Goal: Task Accomplishment & Management: Manage account settings

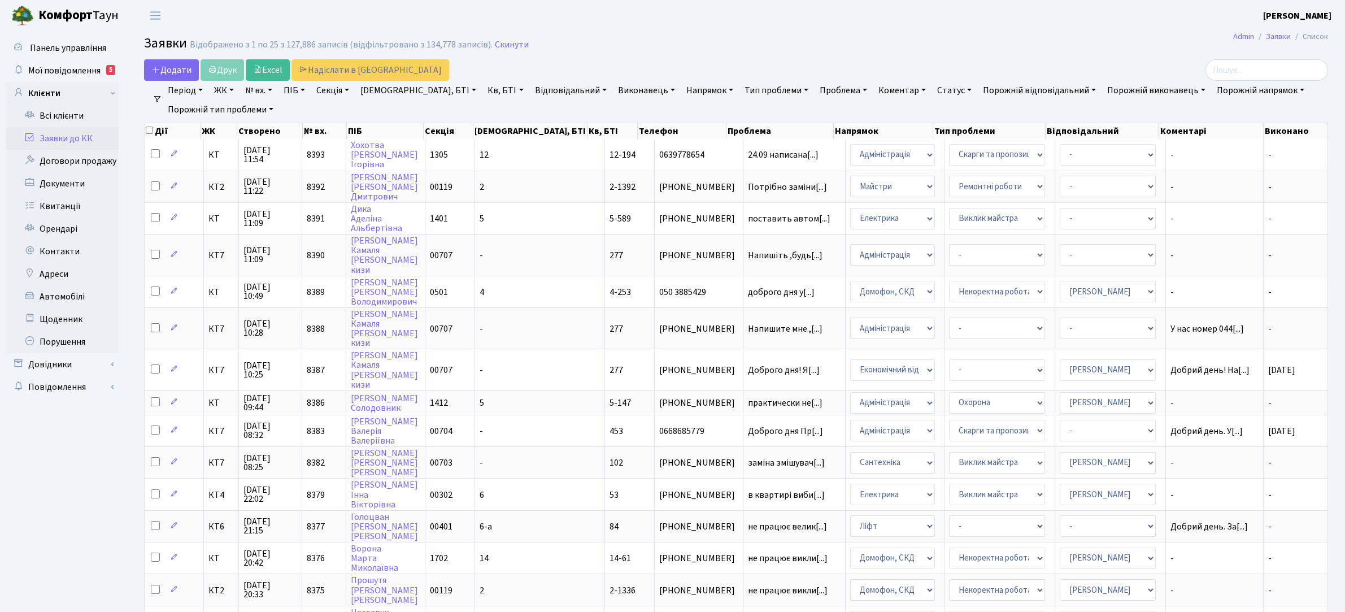
select select "25"
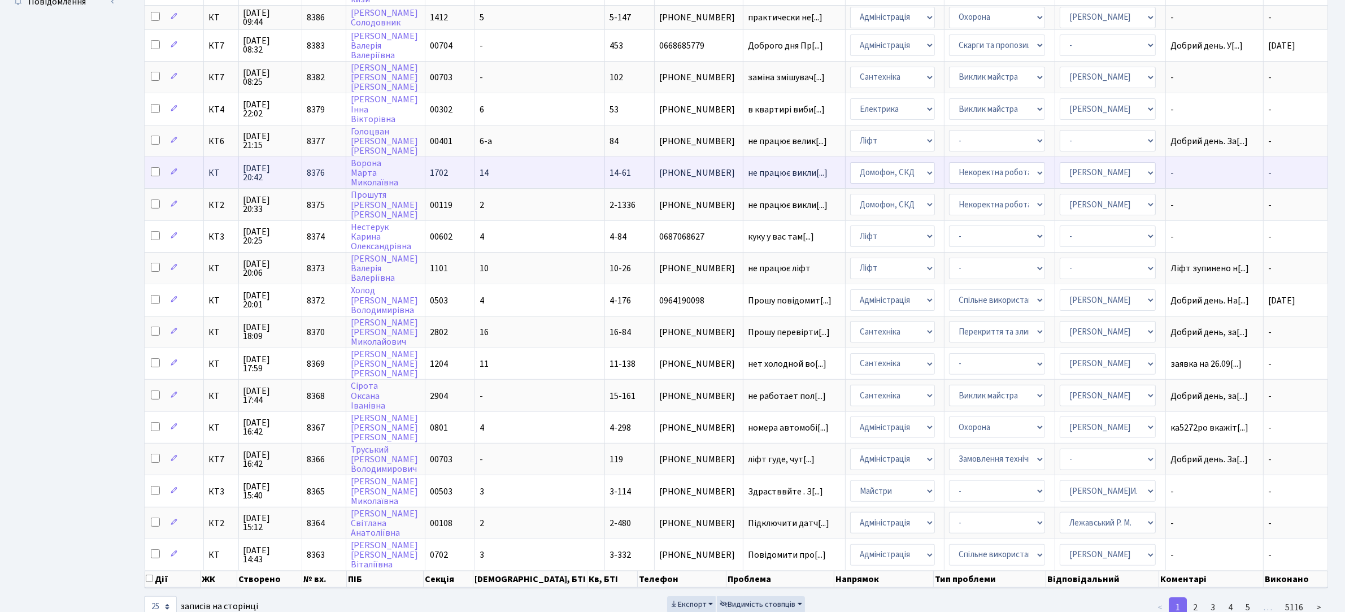
scroll to position [403, 0]
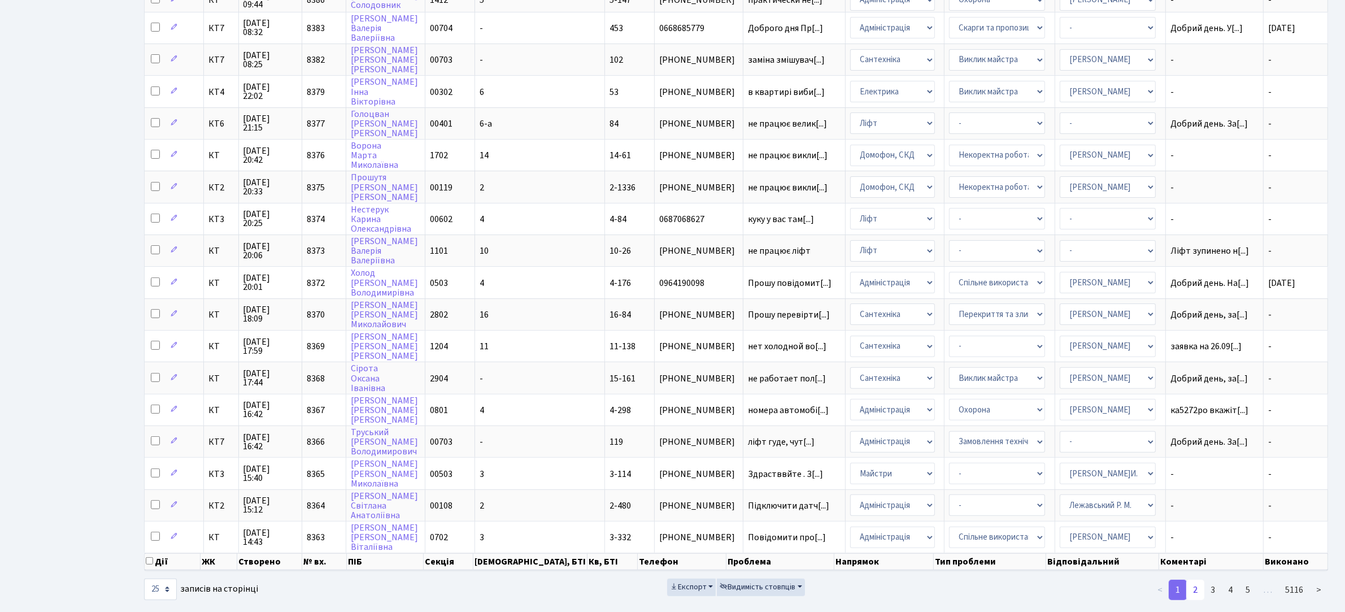
click at [1193, 579] on link "2" at bounding box center [1195, 589] width 18 height 20
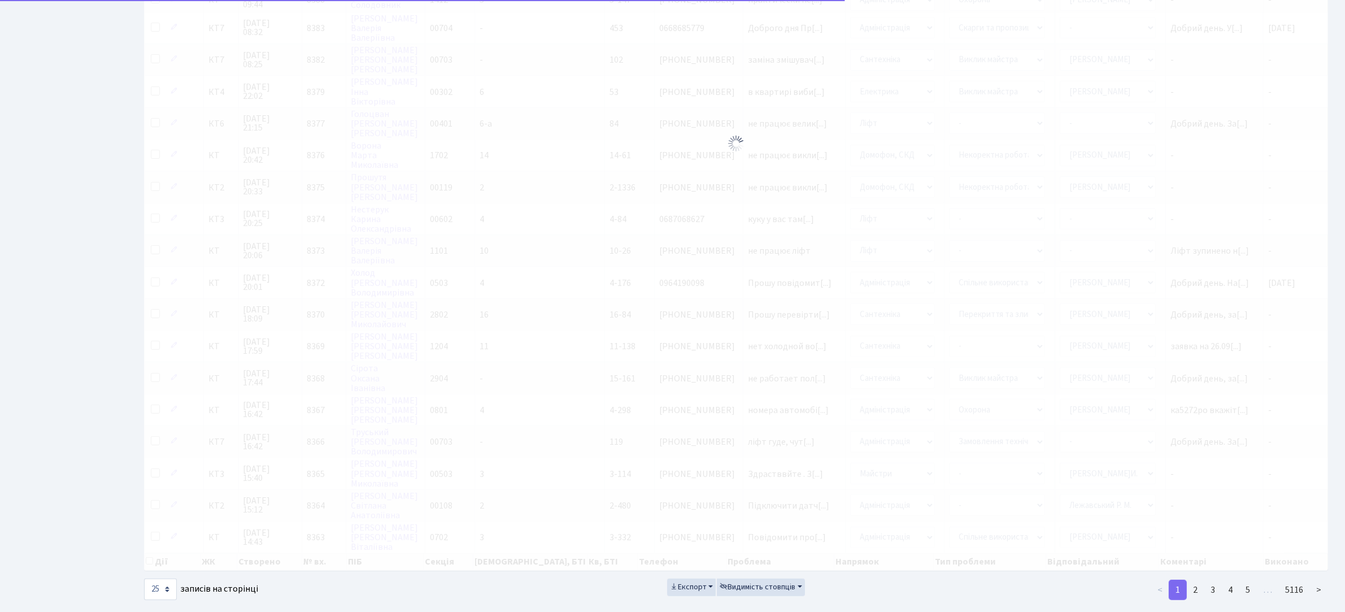
scroll to position [381, 0]
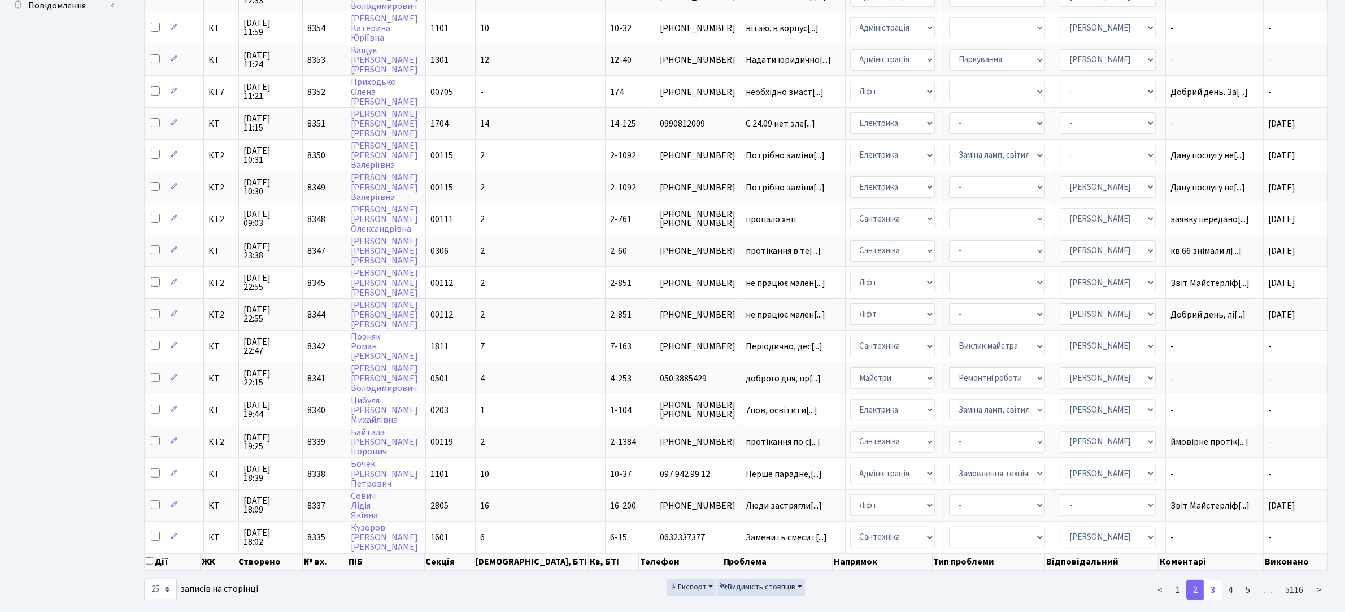
click at [1212, 579] on link "3" at bounding box center [1212, 589] width 18 height 20
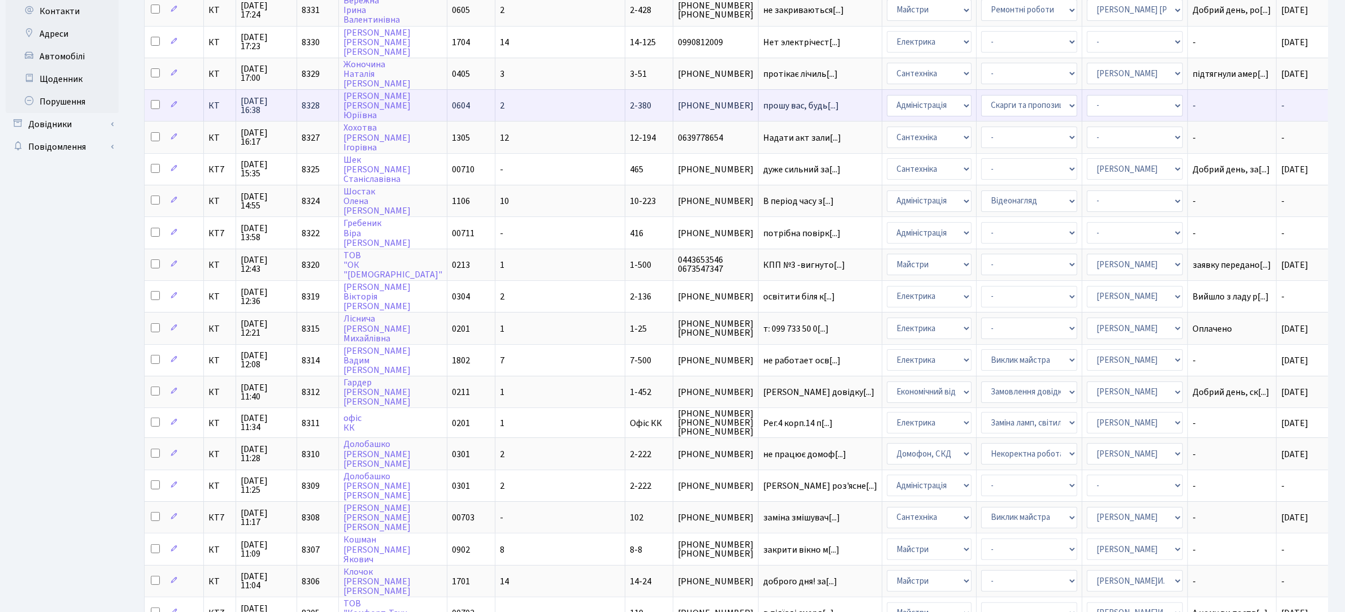
scroll to position [239, 0]
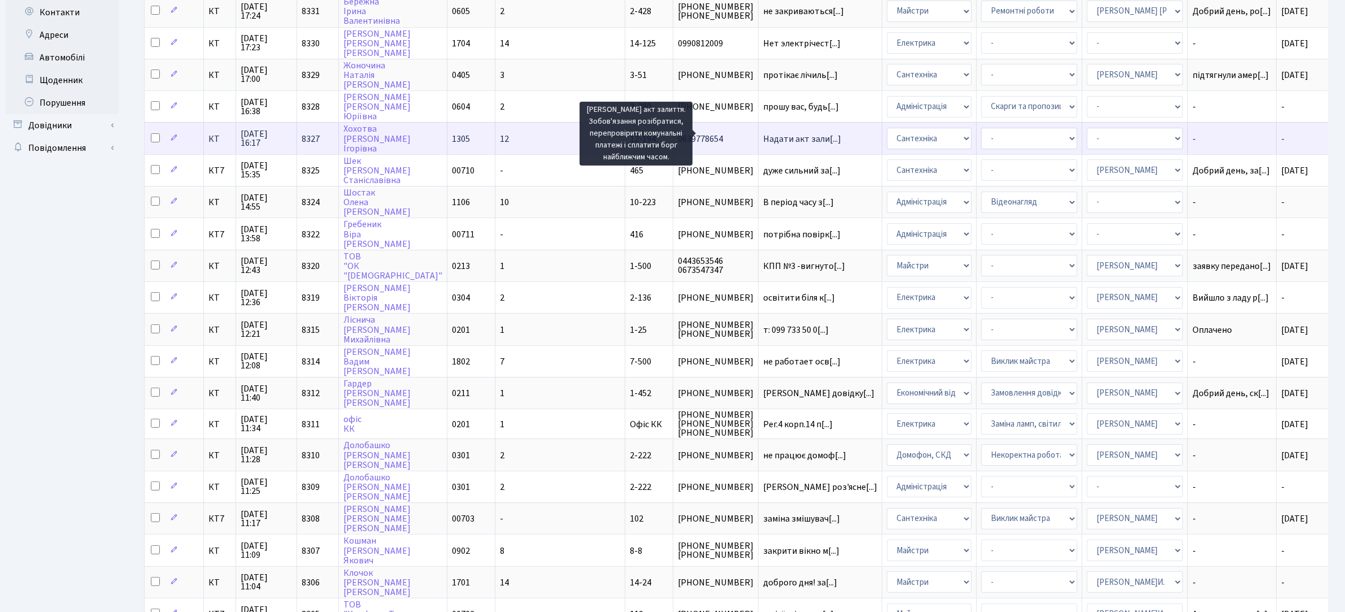
click at [763, 133] on span "Надати акт зали[...]" at bounding box center [802, 139] width 78 height 12
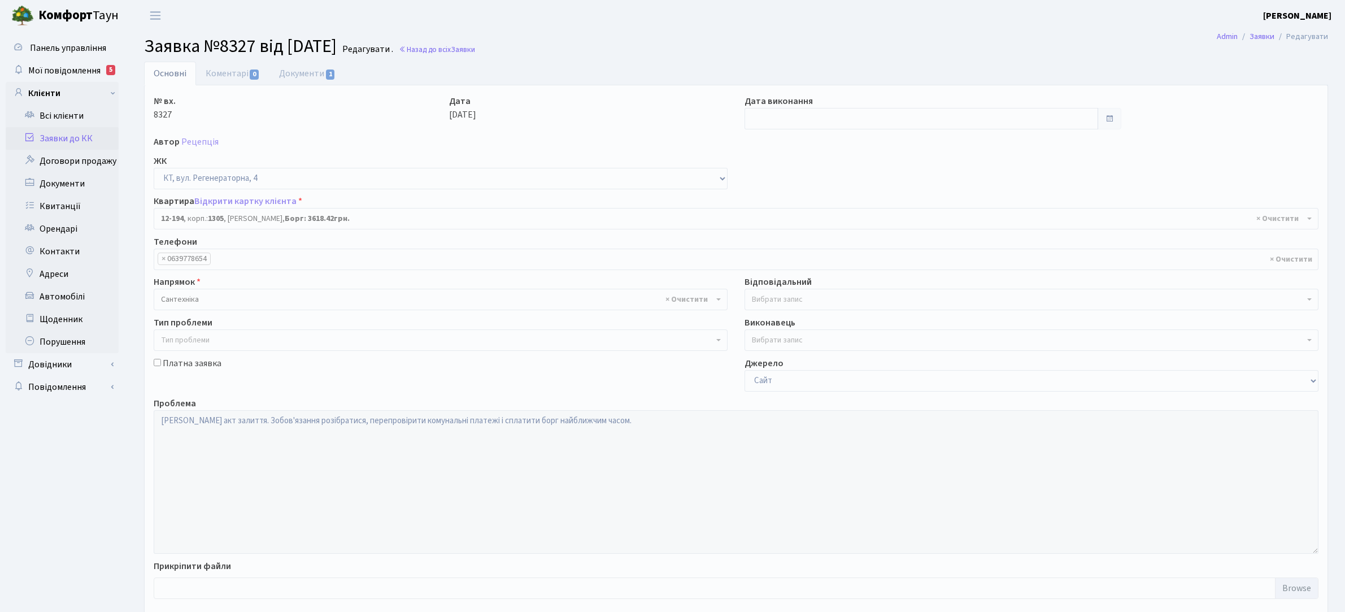
select select "7301"
click at [316, 68] on link "Документи 1" at bounding box center [307, 73] width 76 height 23
select select "25"
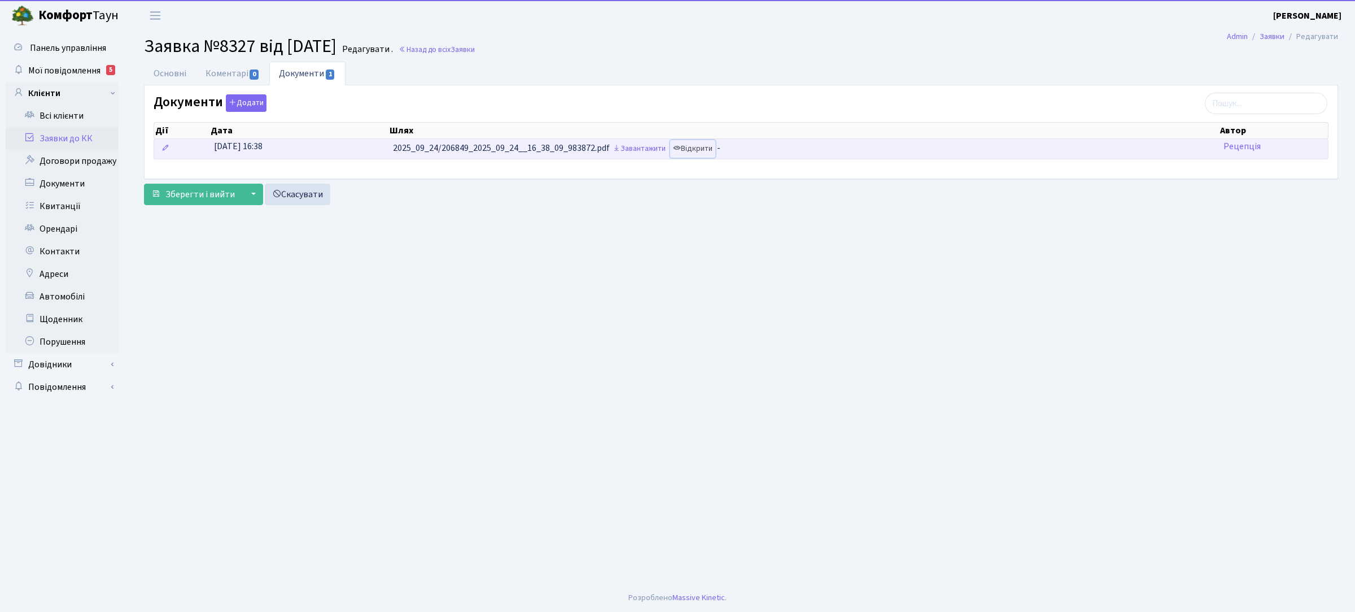
click at [690, 152] on link "Відкрити" at bounding box center [692, 149] width 45 height 18
